Goal: Navigation & Orientation: Find specific page/section

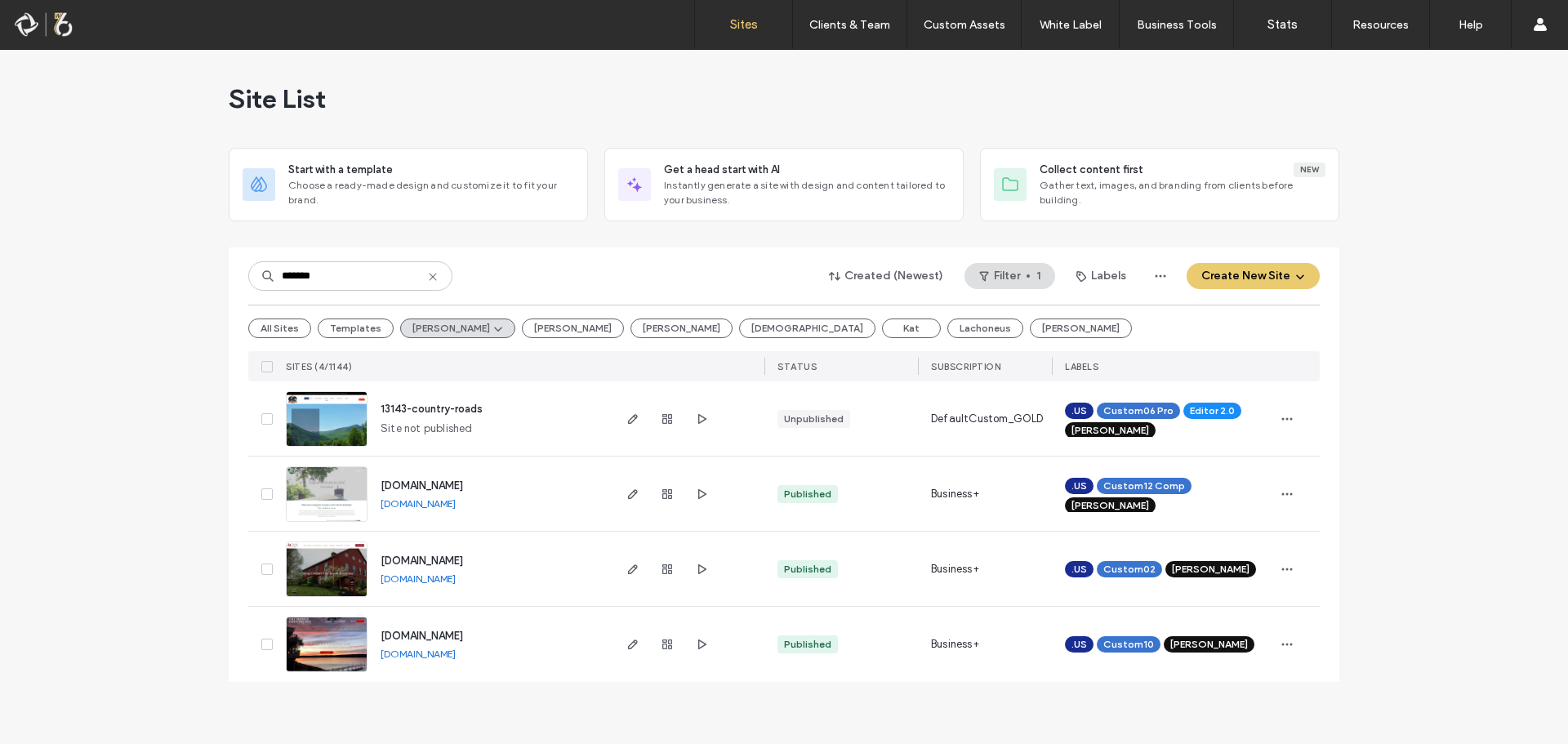
type input "*******"
click at [346, 413] on img at bounding box center [327, 448] width 80 height 111
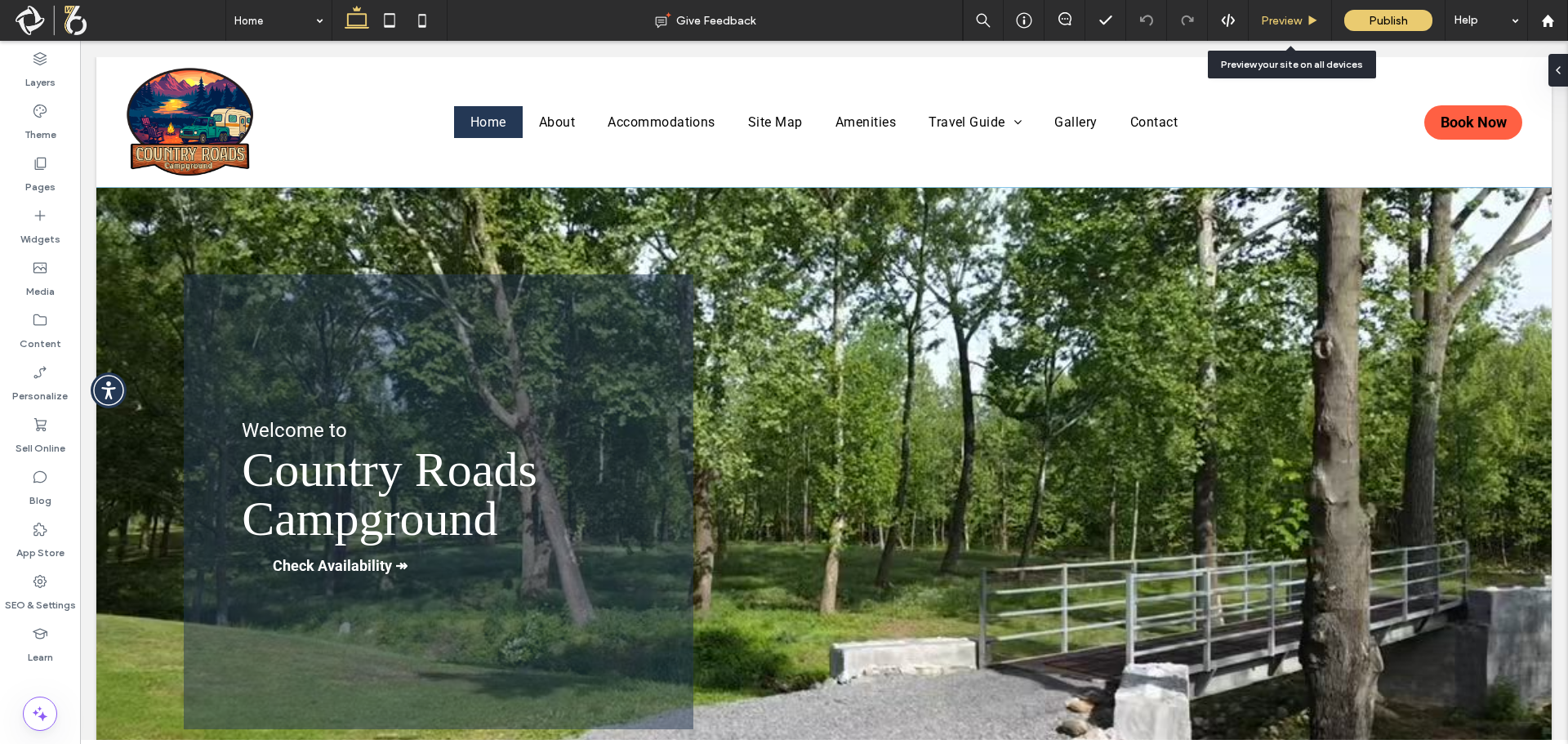
click at [1286, 23] on span "Preview" at bounding box center [1282, 21] width 41 height 14
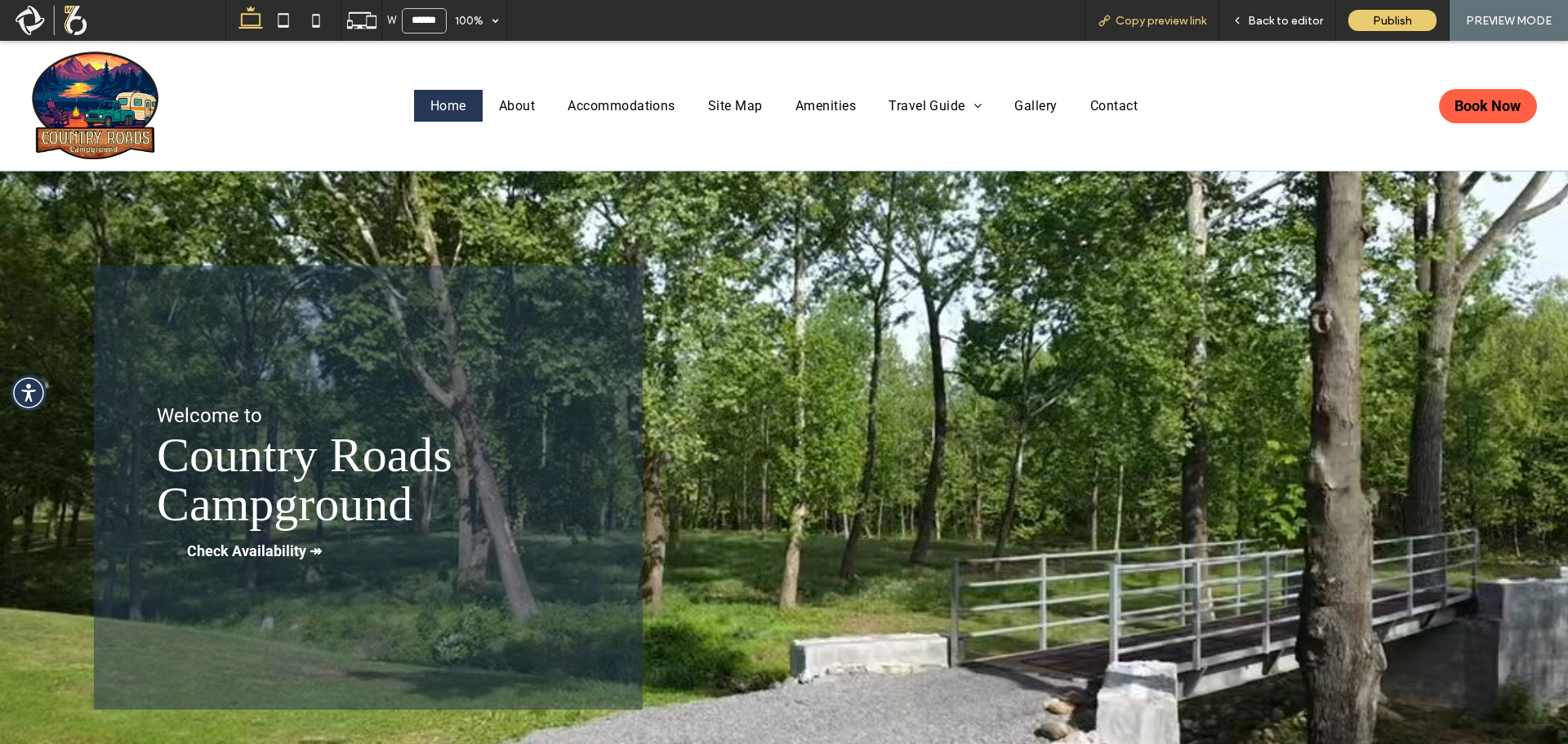
click at [1145, 21] on span "Copy preview link" at bounding box center [1161, 21] width 90 height 14
